Goal: Use online tool/utility: Utilize a website feature to perform a specific function

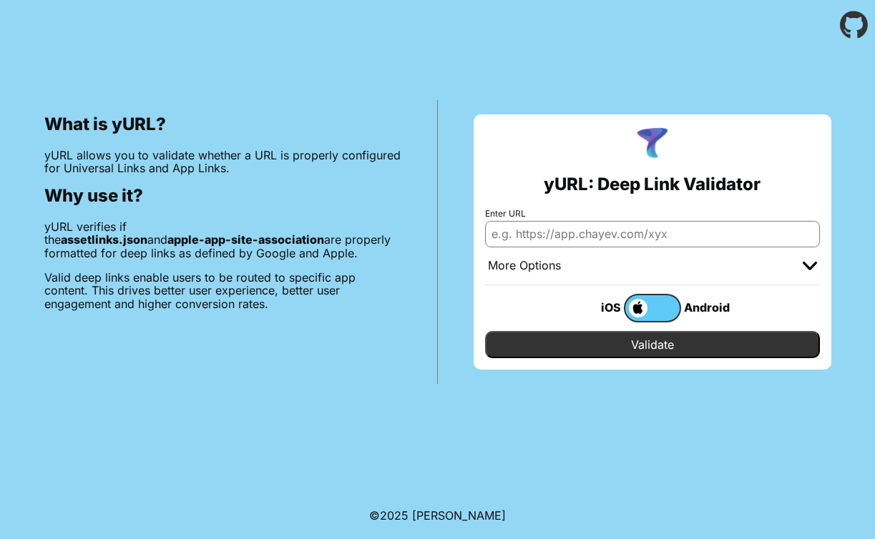
click at [528, 224] on input "Enter URL" at bounding box center [652, 234] width 335 height 26
type input "[URL][DOMAIN_NAME]"
click at [643, 310] on span at bounding box center [636, 308] width 22 height 19
click at [0, 0] on input "checkbox" at bounding box center [0, 0] width 0 height 0
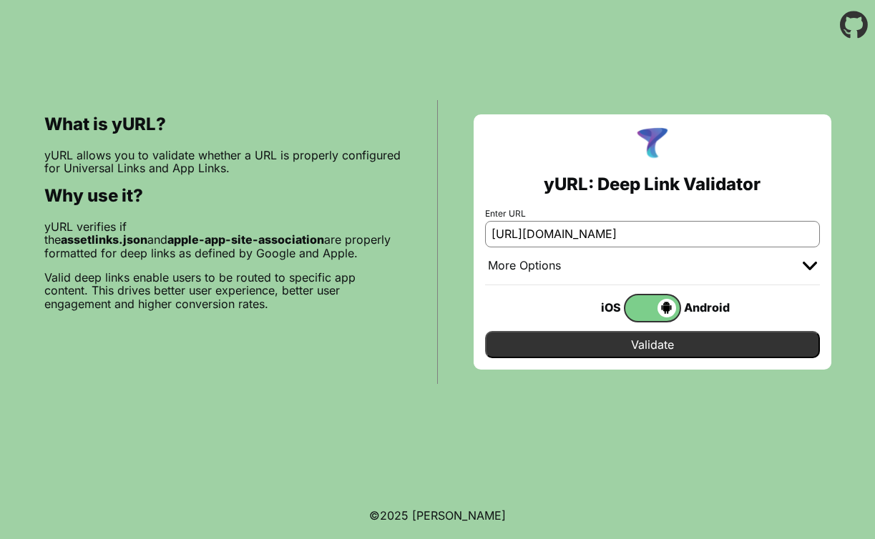
click at [628, 337] on input "Validate" at bounding box center [652, 344] width 335 height 27
